Goal: Download file/media

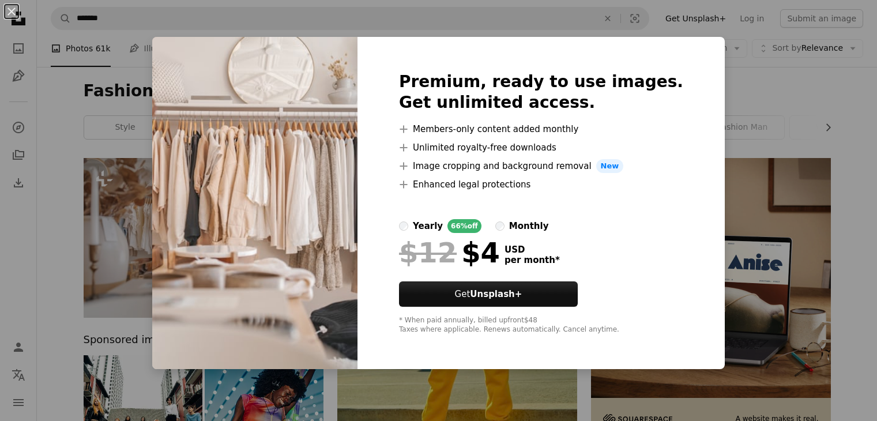
scroll to position [69, 0]
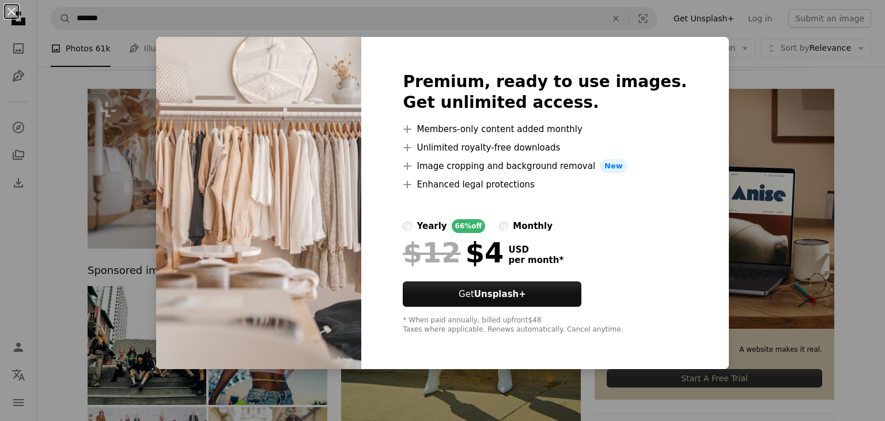
click at [59, 157] on div "An X shape Premium, ready to use images. Get unlimited access. A plus sign Memb…" at bounding box center [442, 210] width 885 height 421
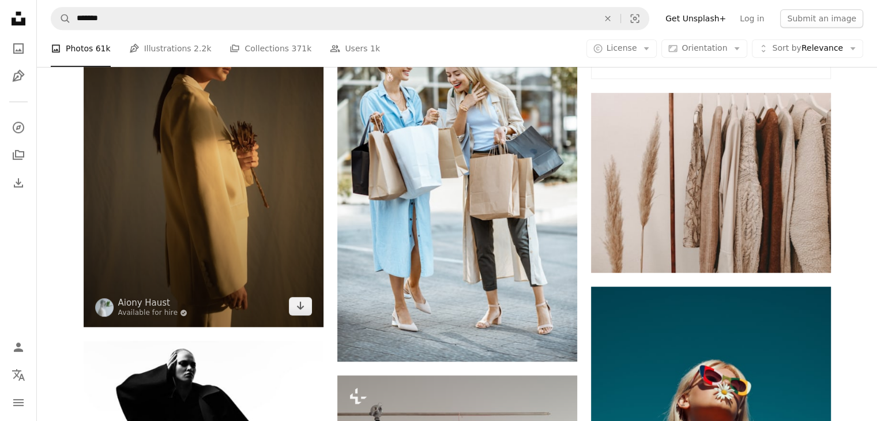
scroll to position [675, 0]
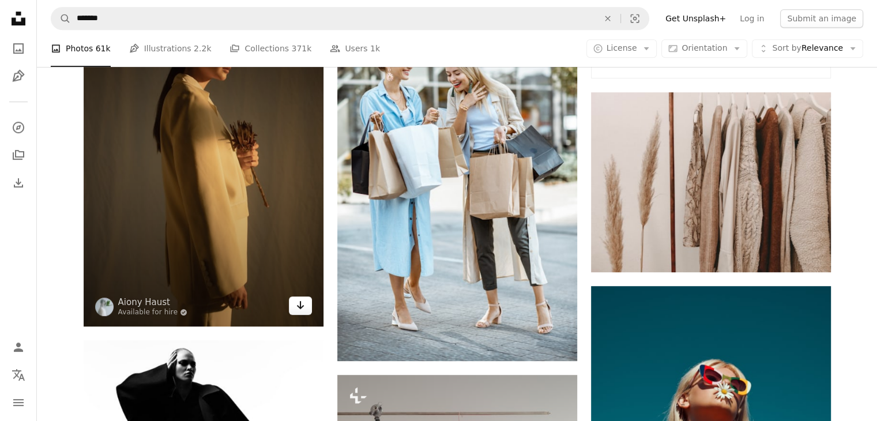
click at [304, 309] on icon "Arrow pointing down" at bounding box center [300, 305] width 9 height 14
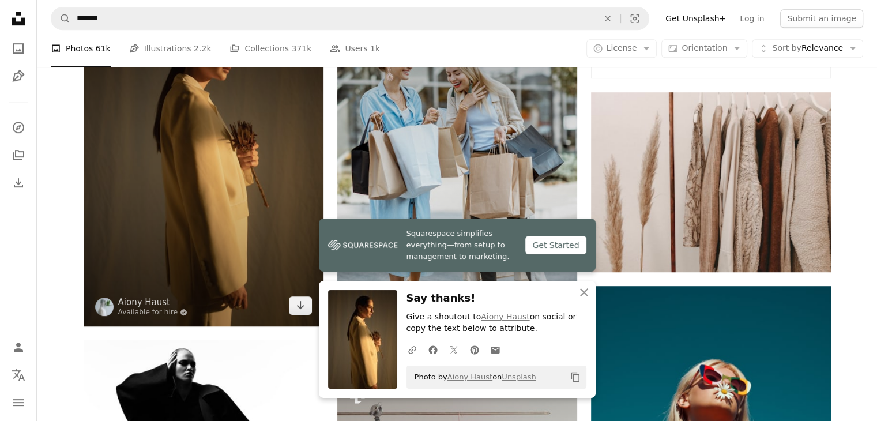
scroll to position [753, 0]
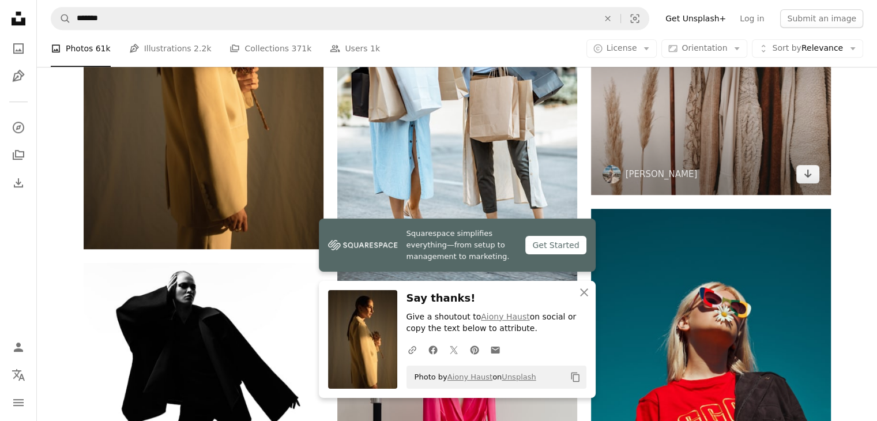
click at [616, 122] on img at bounding box center [711, 105] width 240 height 180
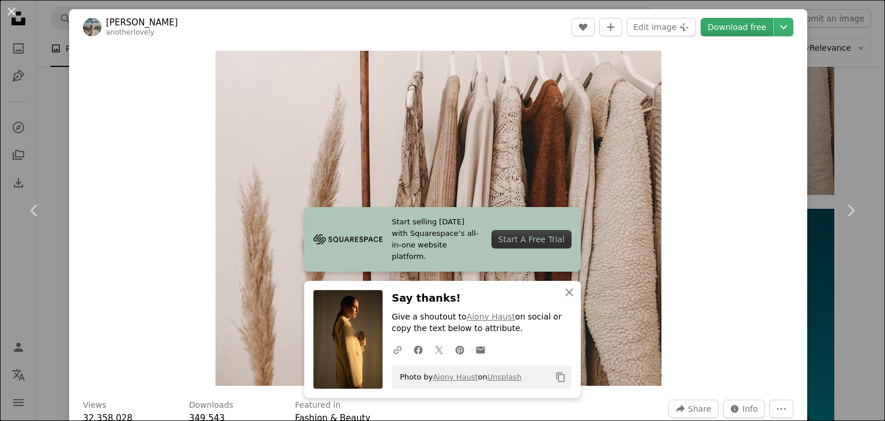
click at [730, 26] on link "Download free" at bounding box center [737, 27] width 73 height 18
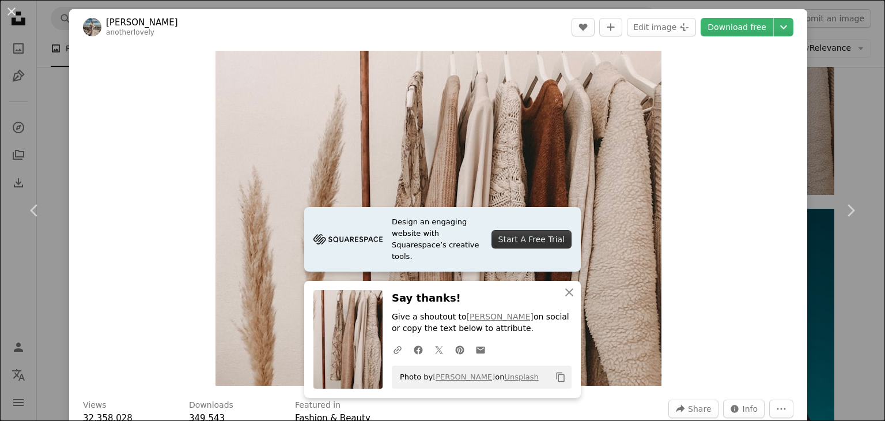
click at [828, 116] on div "An X shape Chevron left Chevron right [PERSON_NAME] anotherlovely A heart A plu…" at bounding box center [442, 210] width 885 height 421
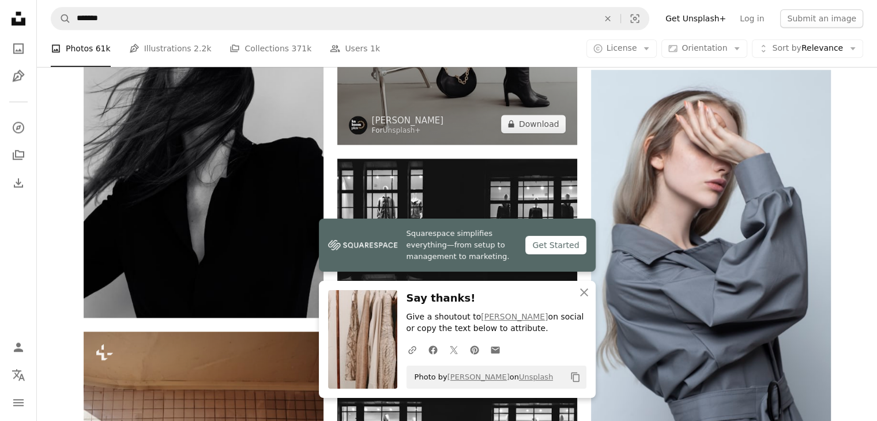
scroll to position [1294, 0]
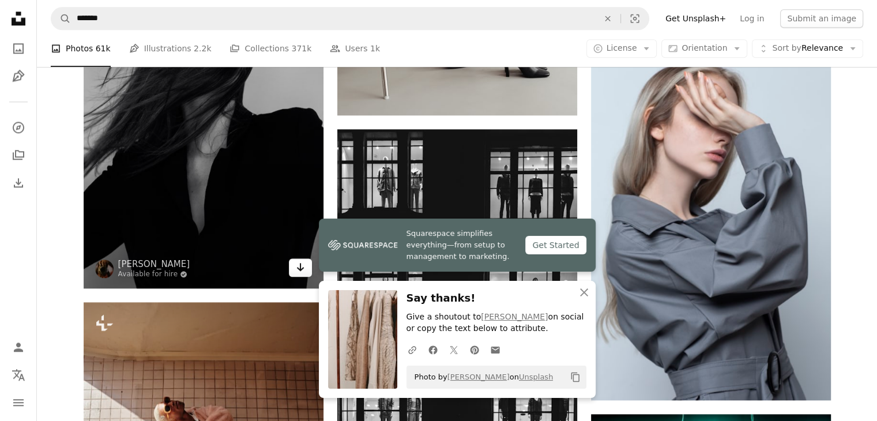
click at [305, 266] on link "Arrow pointing down" at bounding box center [300, 267] width 23 height 18
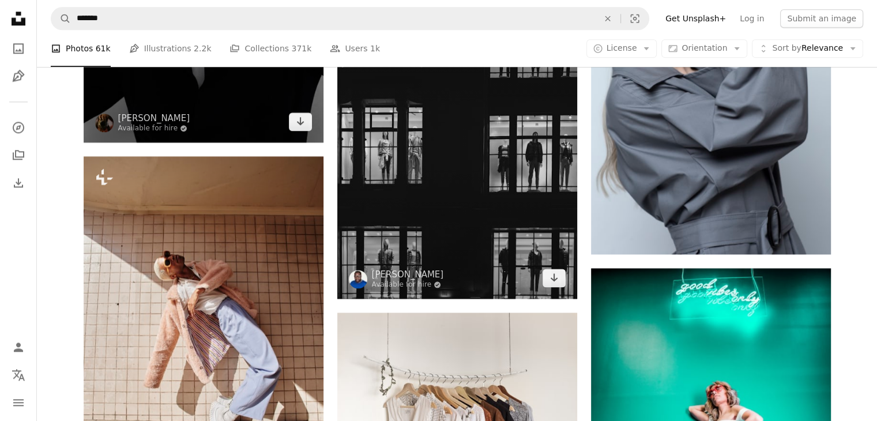
scroll to position [1512, 0]
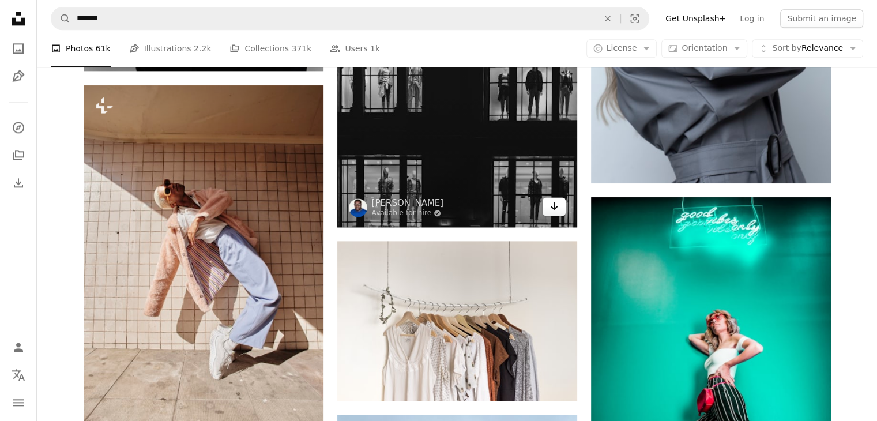
click at [554, 207] on icon "Download" at bounding box center [553, 206] width 7 height 8
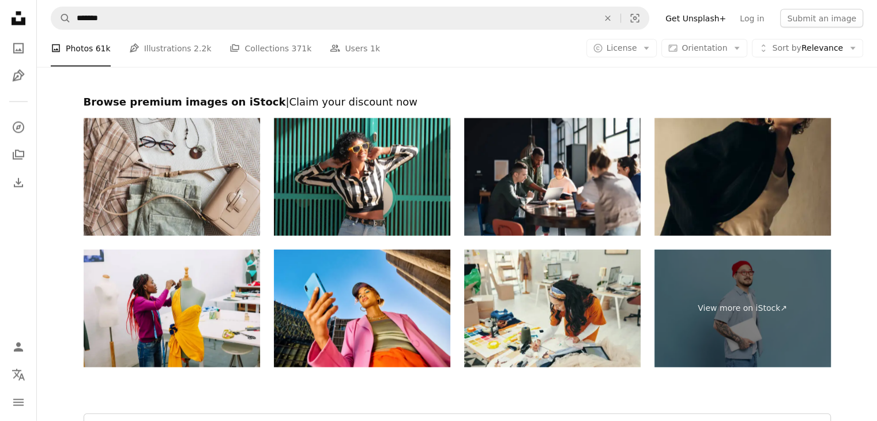
scroll to position [2567, 0]
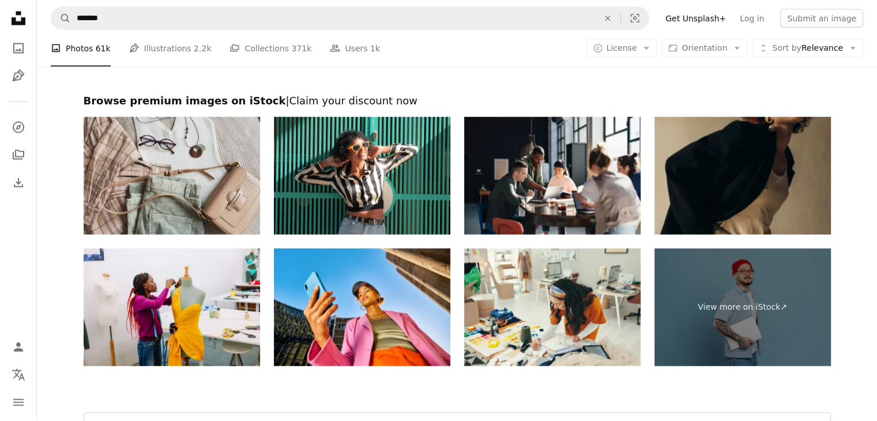
click at [741, 169] on img at bounding box center [742, 176] width 176 height 118
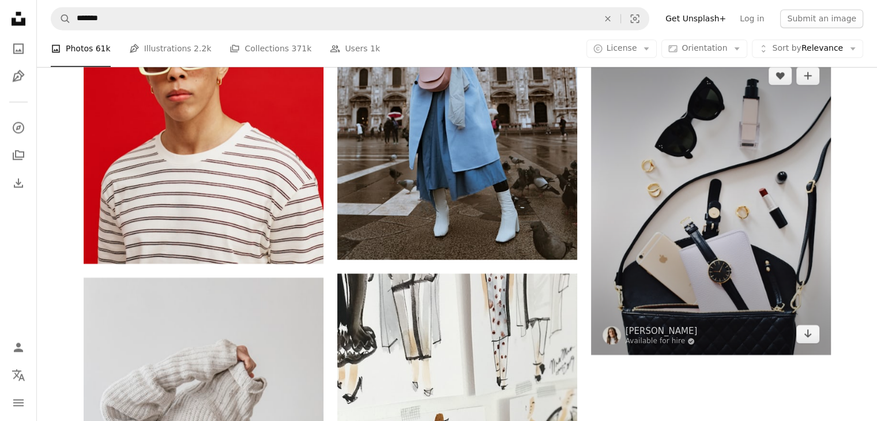
scroll to position [2026, 0]
click at [803, 336] on icon "Arrow pointing down" at bounding box center [807, 333] width 9 height 14
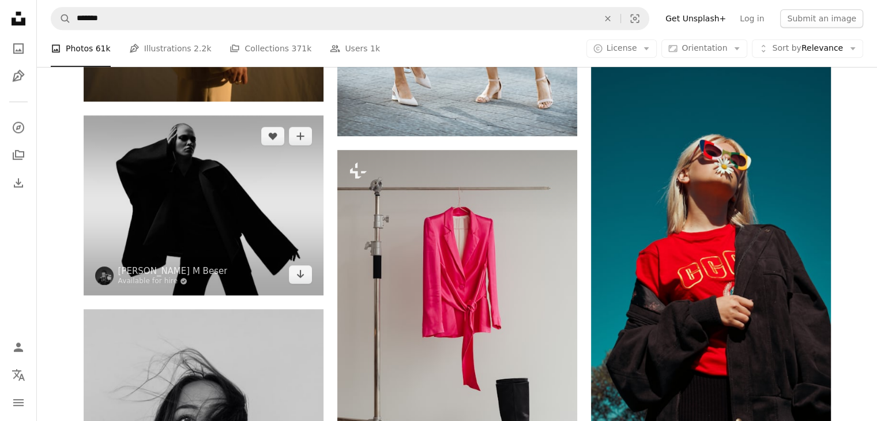
scroll to position [913, 0]
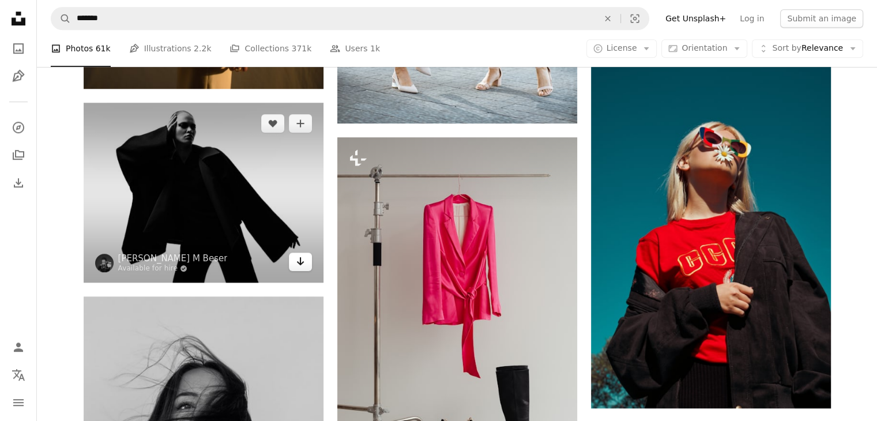
click at [299, 258] on icon "Arrow pointing down" at bounding box center [300, 261] width 9 height 14
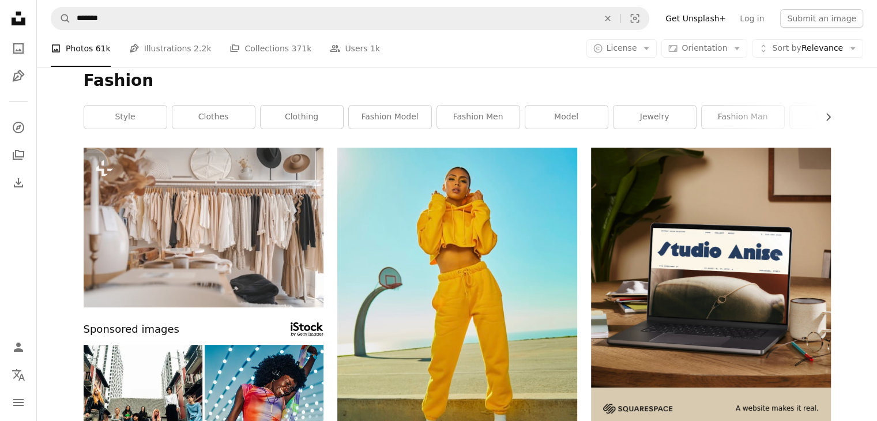
scroll to position [0, 0]
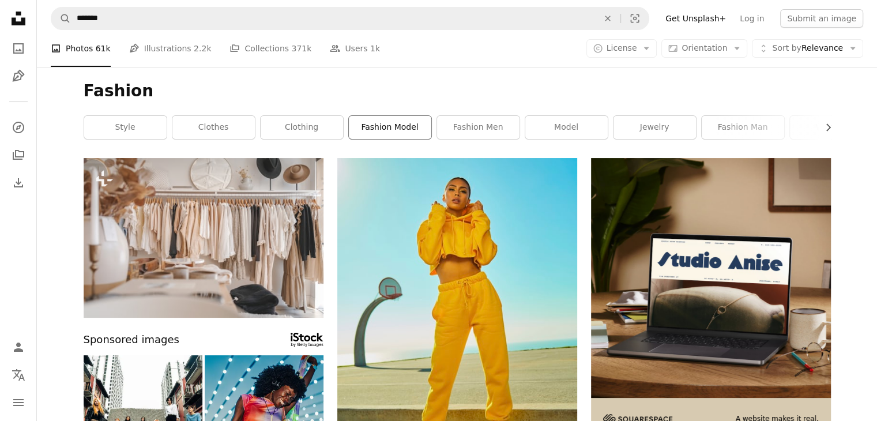
click at [406, 125] on link "fashion model" at bounding box center [390, 127] width 82 height 23
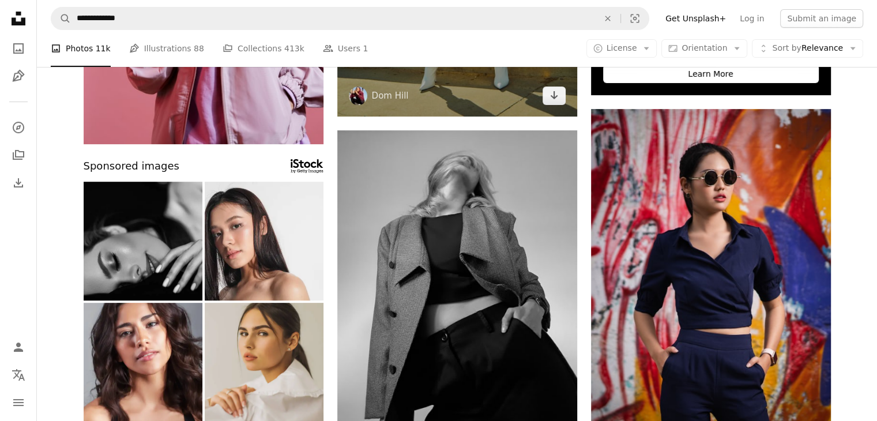
scroll to position [394, 0]
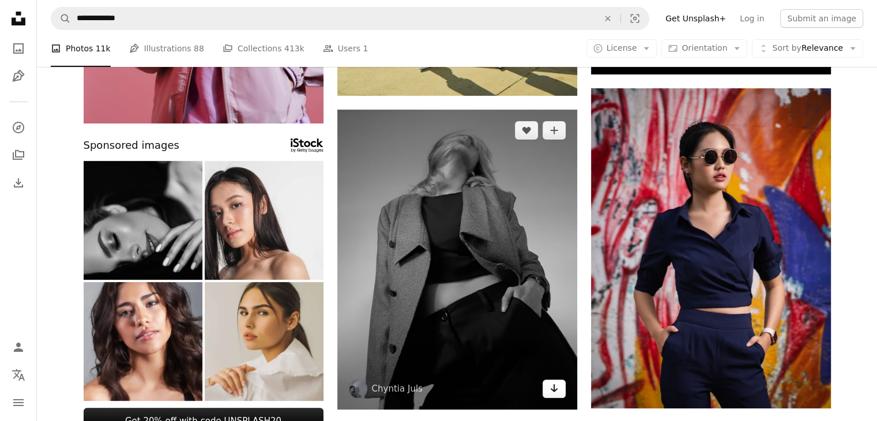
click at [553, 393] on icon "Arrow pointing down" at bounding box center [553, 388] width 9 height 14
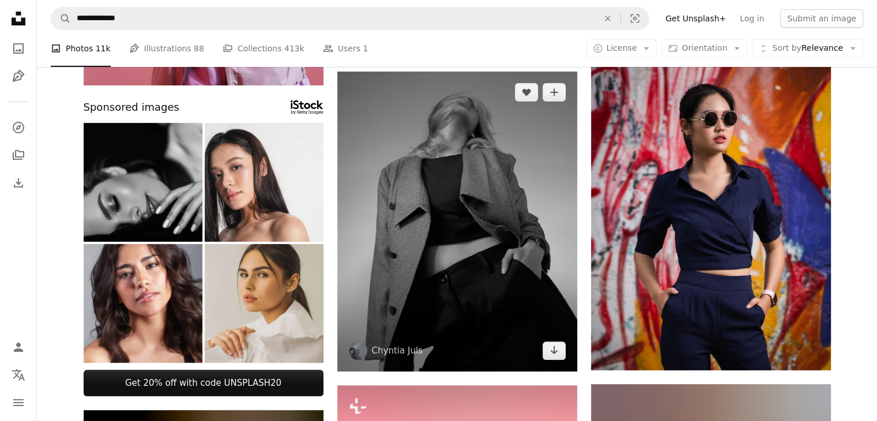
scroll to position [0, 0]
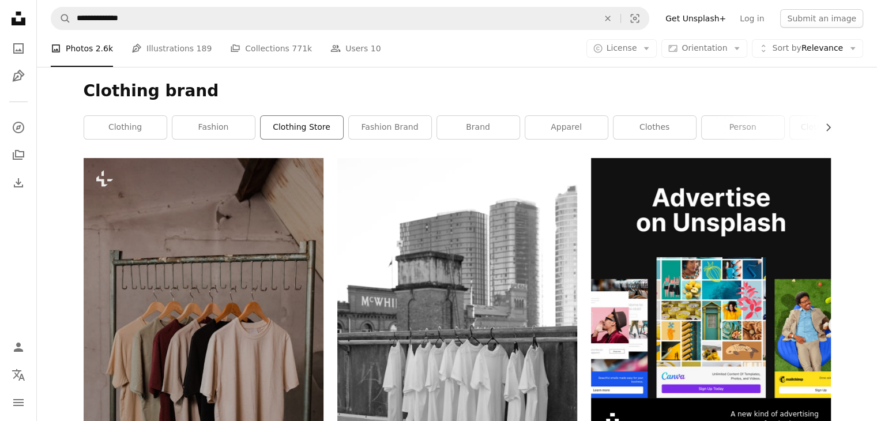
click at [298, 120] on link "clothing store" at bounding box center [301, 127] width 82 height 23
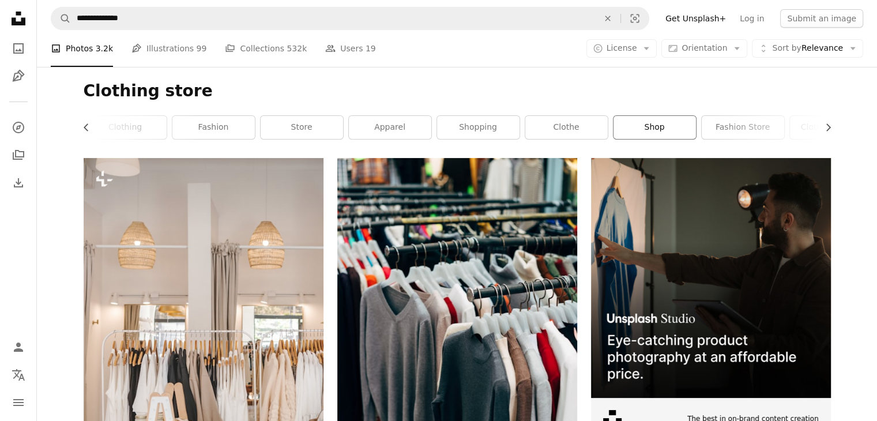
scroll to position [0, 282]
click at [645, 130] on link "clothing brand" at bounding box center [636, 127] width 82 height 23
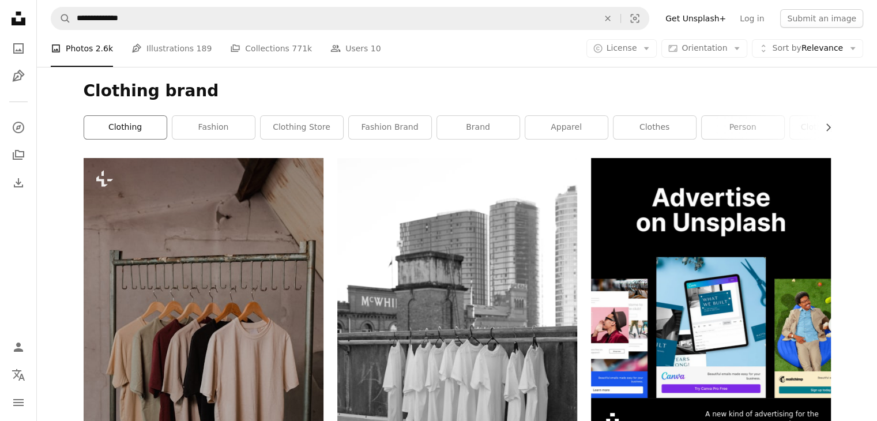
click at [152, 120] on link "clothing" at bounding box center [125, 127] width 82 height 23
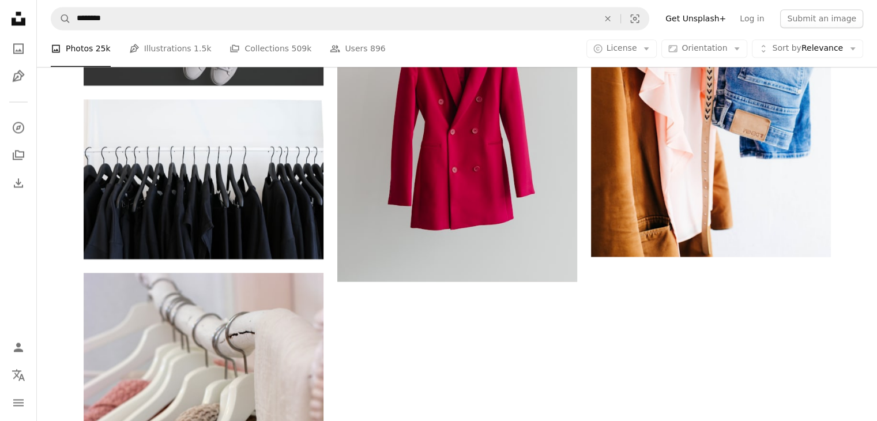
scroll to position [1865, 0]
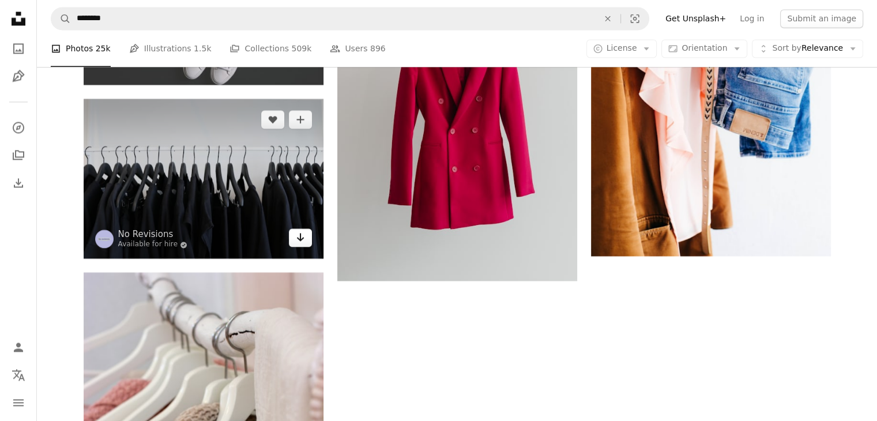
click at [307, 231] on link "Arrow pointing down" at bounding box center [300, 237] width 23 height 18
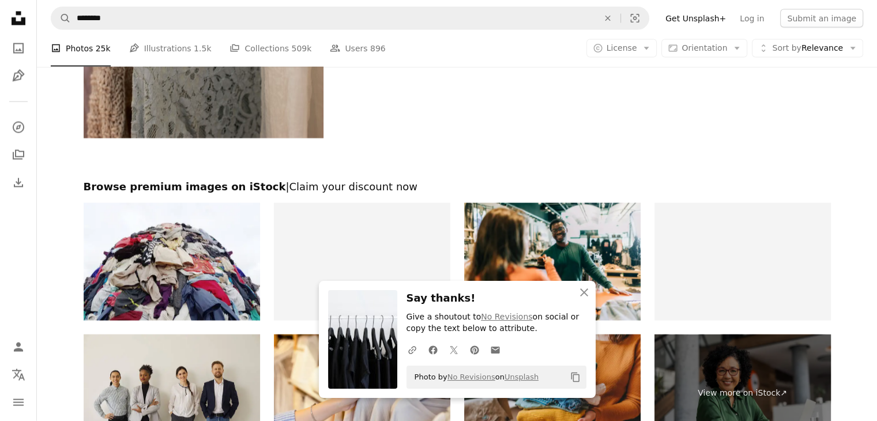
scroll to position [2361, 0]
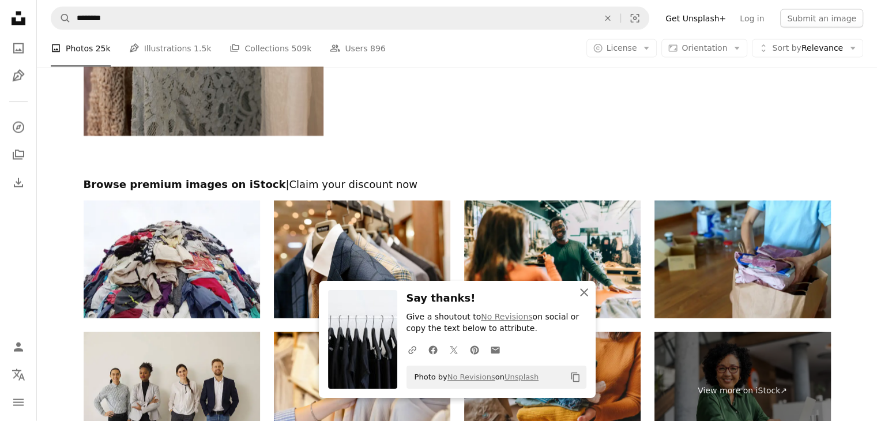
click at [587, 293] on icon "An X shape" at bounding box center [584, 292] width 14 height 14
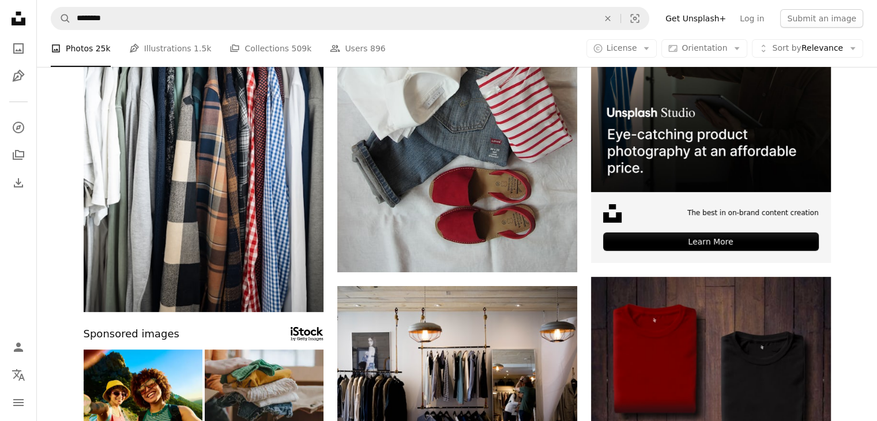
scroll to position [0, 0]
